Goal: Transaction & Acquisition: Purchase product/service

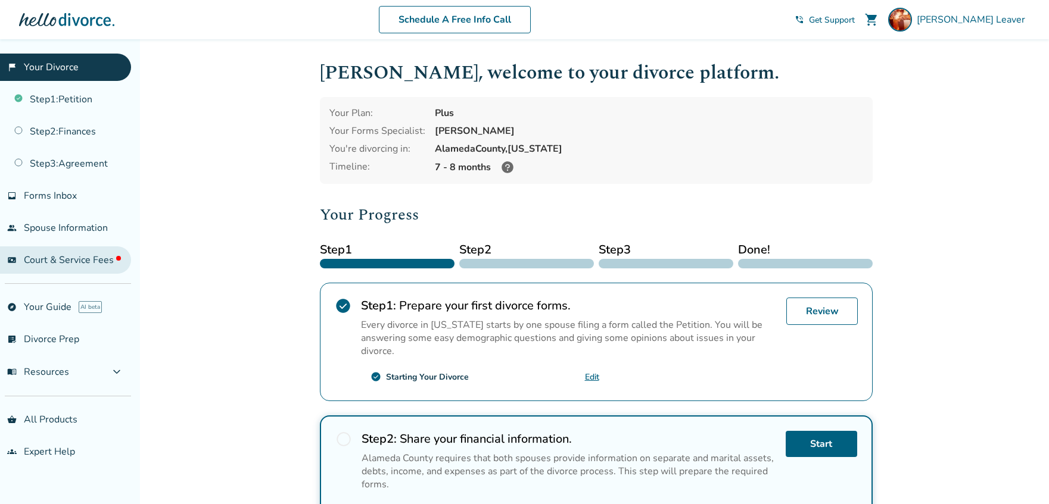
click at [116, 255] on span "Court & Service Fees" at bounding box center [72, 260] width 97 height 13
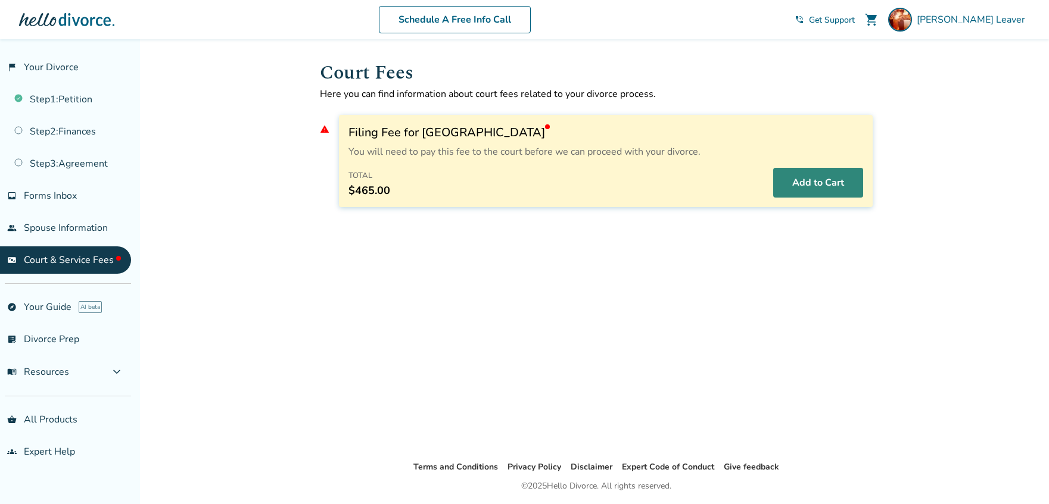
click at [810, 178] on button "Add to Cart" at bounding box center [818, 183] width 90 height 30
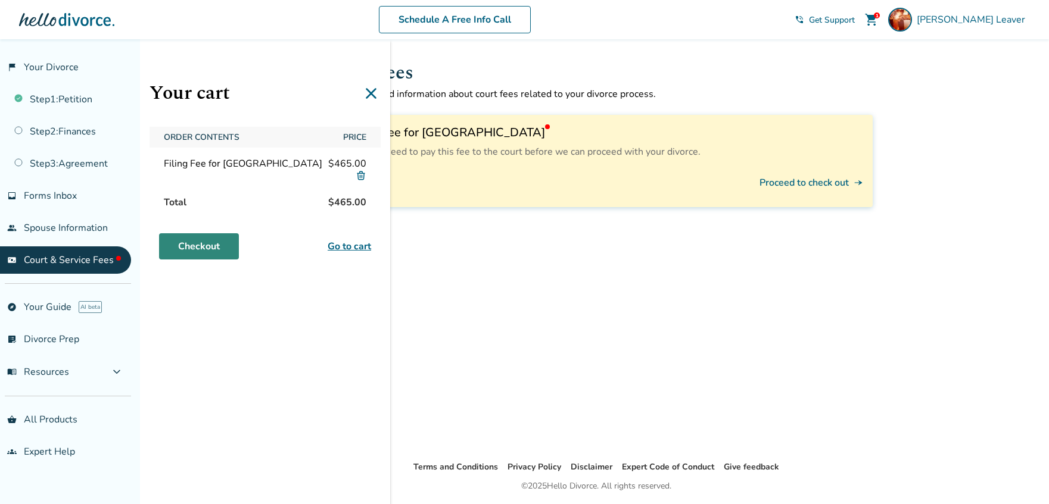
click at [220, 255] on link "Checkout" at bounding box center [199, 246] width 80 height 26
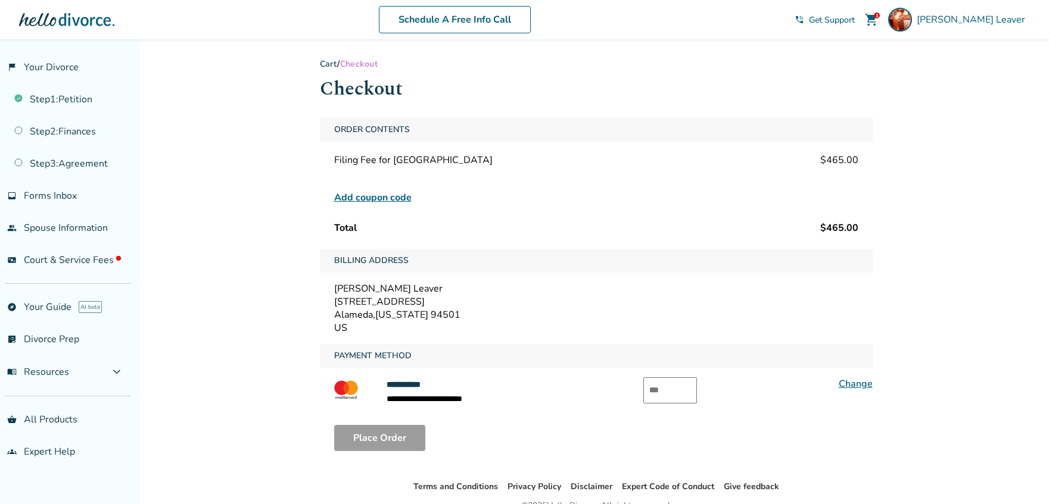
click at [654, 384] on input "text" at bounding box center [670, 391] width 54 height 26
type input "***"
click at [561, 433] on div "Place Order" at bounding box center [596, 438] width 553 height 45
click at [389, 439] on button "Place Order" at bounding box center [379, 438] width 91 height 26
